Goal: Task Accomplishment & Management: Use online tool/utility

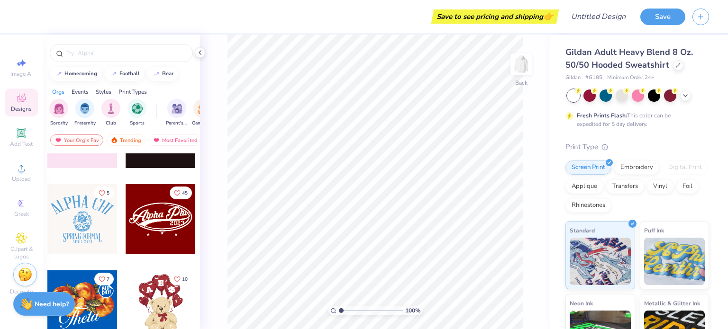
scroll to position [340, 0]
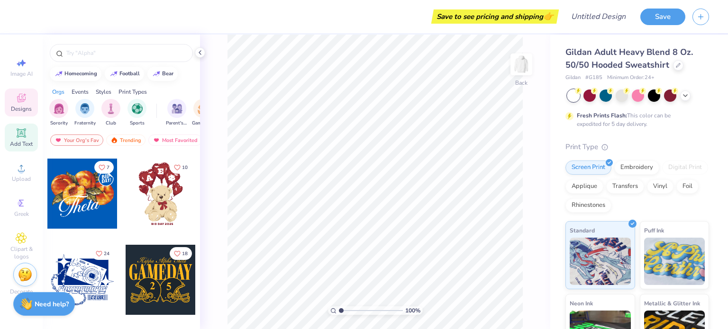
click at [22, 133] on icon at bounding box center [21, 132] width 9 height 9
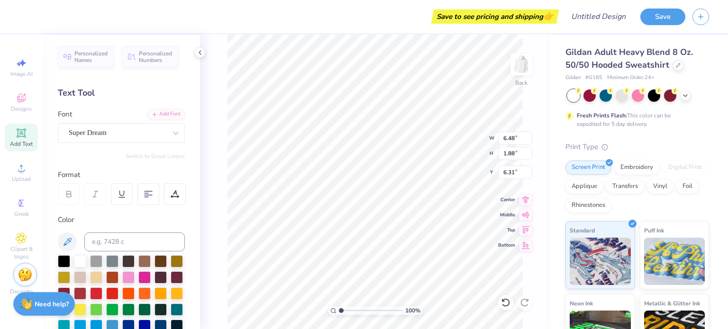
scroll to position [8, 2]
type textarea "Coll Girls"
click at [155, 134] on div "Super Dream" at bounding box center [118, 133] width 100 height 15
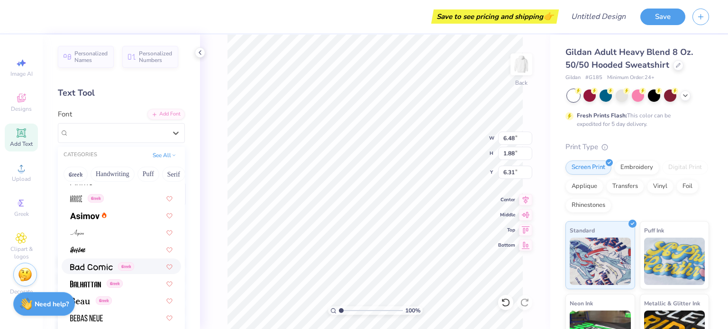
scroll to position [333, 0]
click at [106, 198] on div "Greek" at bounding box center [121, 199] width 102 height 10
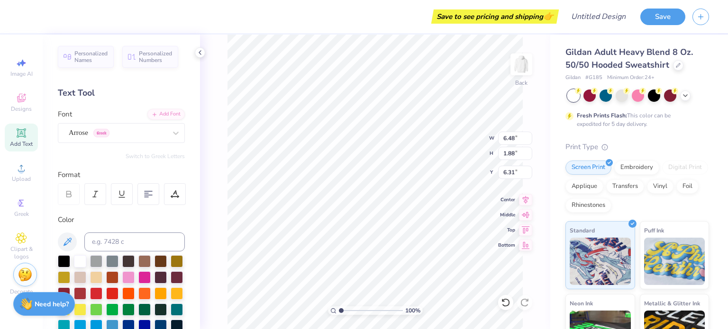
scroll to position [8, 2]
type input "11.41"
type input "3.73"
type input "4.75"
click at [135, 276] on div at bounding box center [128, 277] width 12 height 12
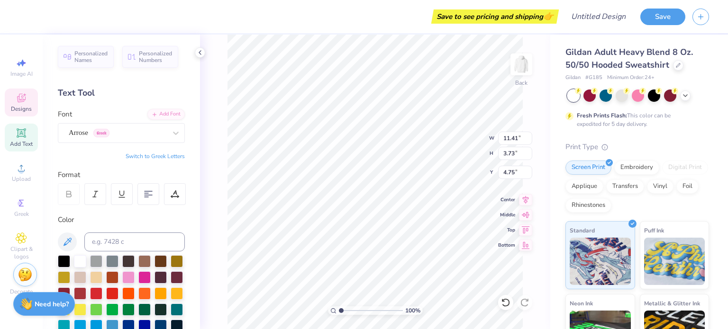
click at [19, 110] on span "Designs" at bounding box center [21, 109] width 21 height 8
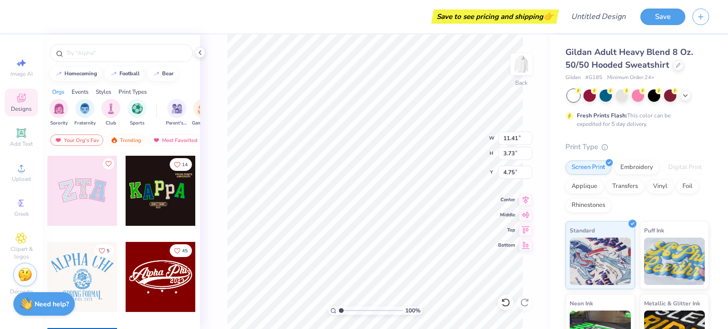
scroll to position [8, 1]
type textarea "ColGirls"
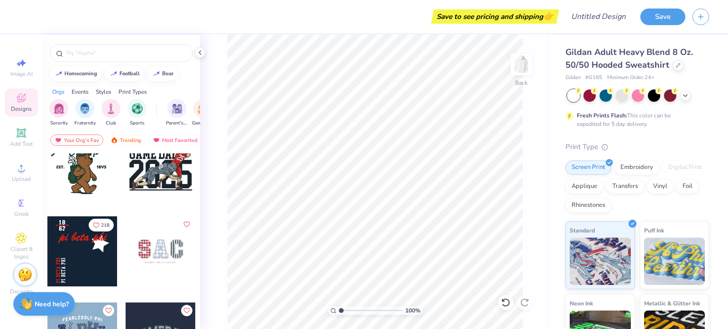
scroll to position [2349, 0]
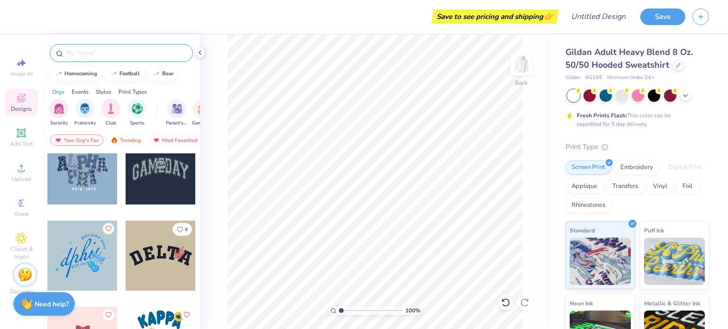
click at [102, 52] on input "text" at bounding box center [125, 52] width 121 height 9
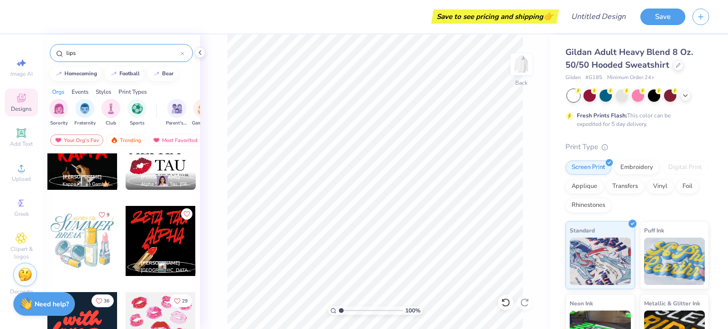
scroll to position [205, 0]
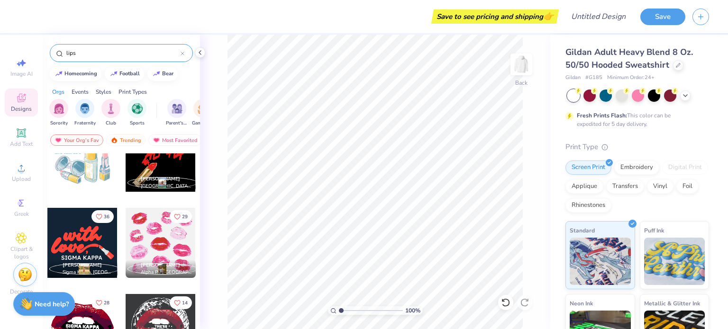
type input "lips"
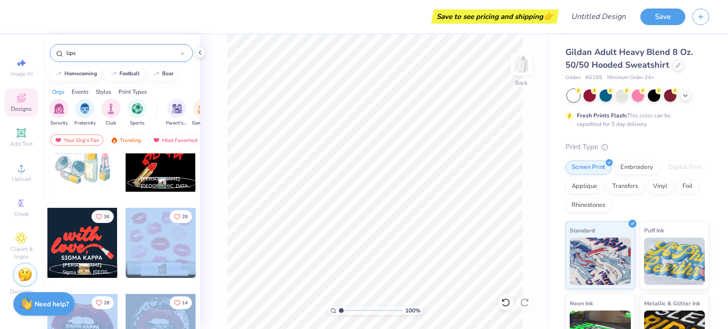
click at [382, 211] on div "Save to see pricing and shipping 👉 Design Title Save Image AI Designs Add Text …" at bounding box center [364, 164] width 728 height 329
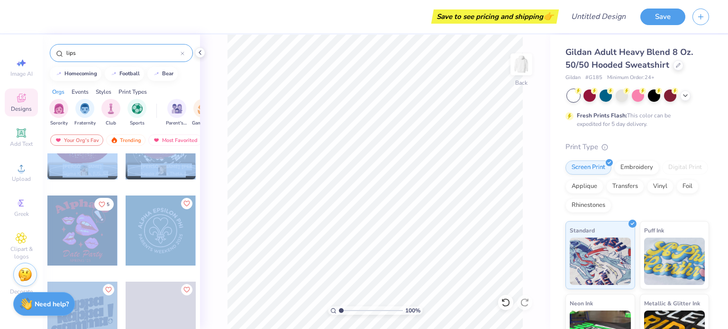
click at [206, 219] on div "100 % Back" at bounding box center [375, 182] width 350 height 295
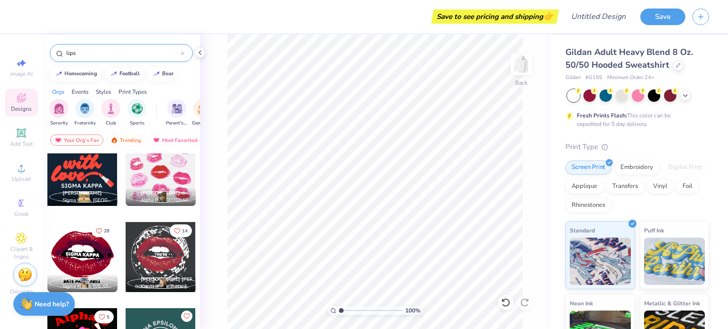
scroll to position [276, 0]
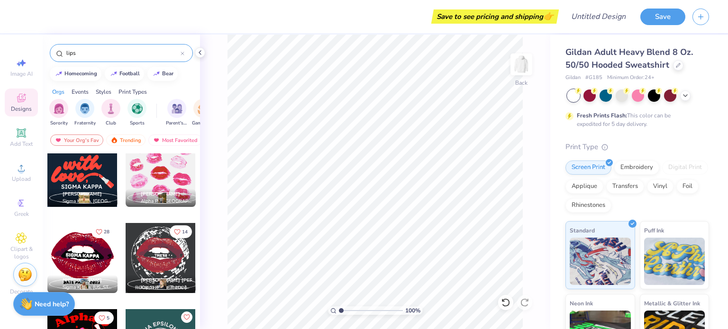
click at [151, 178] on div at bounding box center [161, 172] width 70 height 70
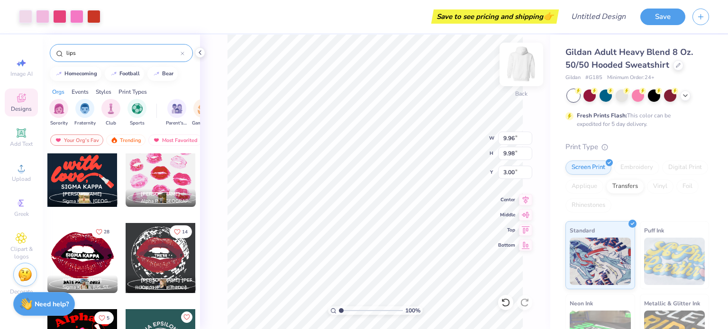
click at [521, 70] on img at bounding box center [521, 65] width 38 height 38
click at [198, 55] on icon at bounding box center [200, 53] width 8 height 8
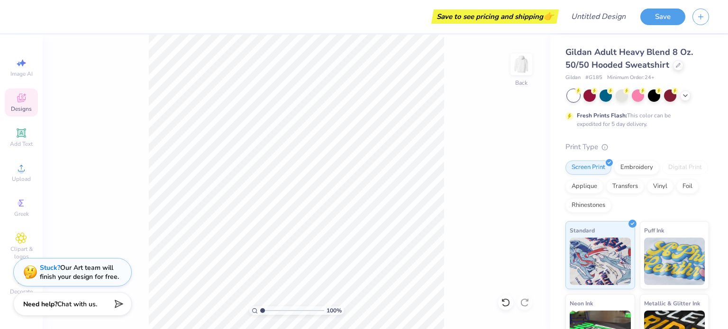
click at [25, 100] on icon at bounding box center [21, 98] width 9 height 9
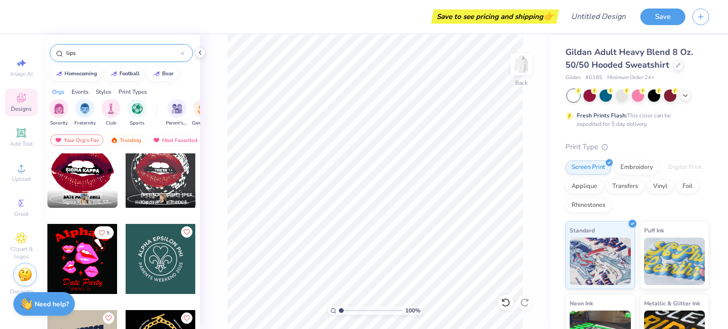
scroll to position [283, 0]
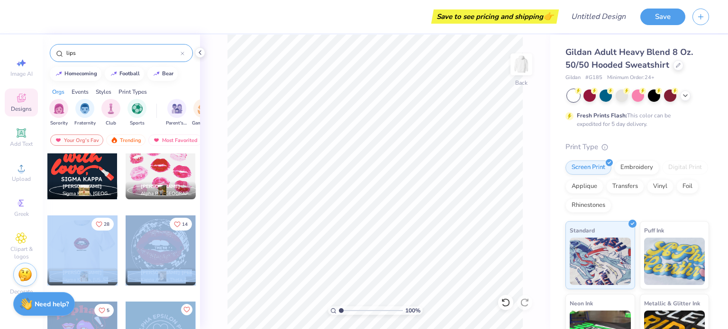
drag, startPoint x: 82, startPoint y: 247, endPoint x: 227, endPoint y: 242, distance: 145.6
click at [227, 242] on div "Save to see pricing and shipping 👉 Design Title Save Image AI Designs Add Text …" at bounding box center [364, 164] width 728 height 329
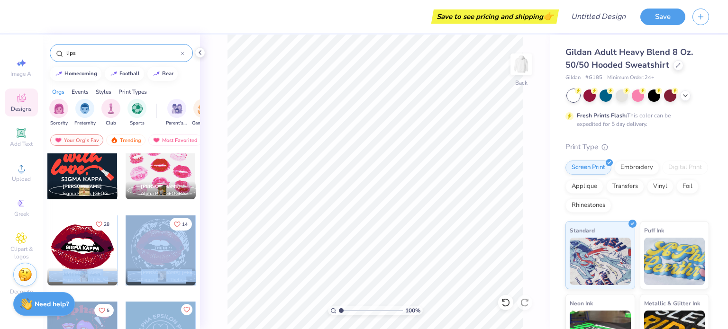
scroll to position [233, 0]
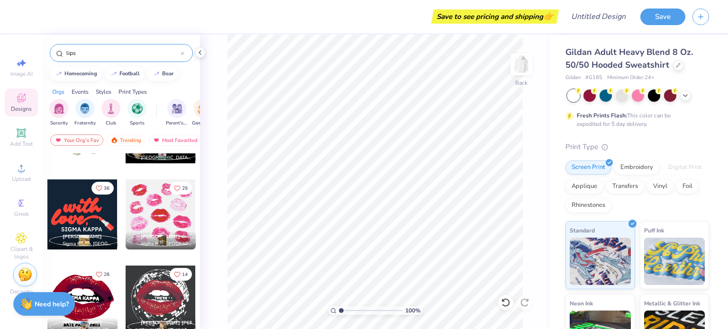
click at [85, 218] on div at bounding box center [82, 215] width 70 height 70
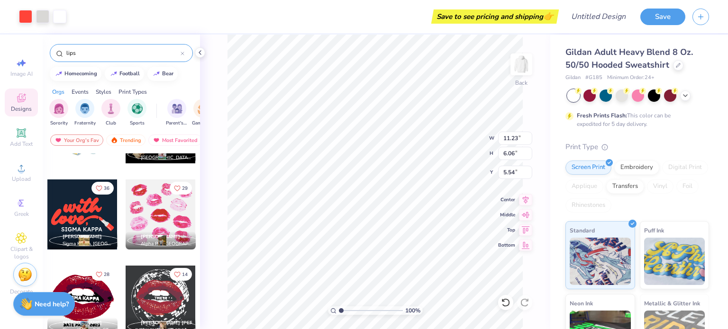
type input "5.54"
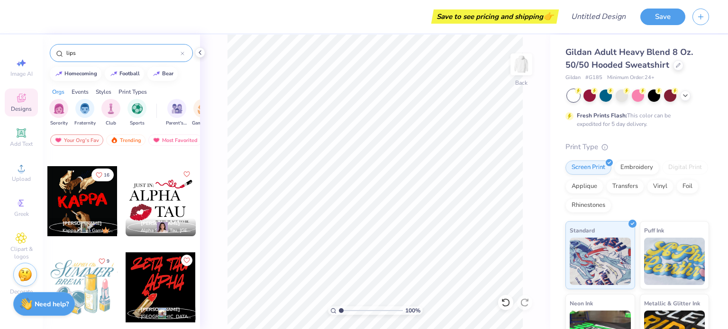
scroll to position [0, 0]
